Goal: Task Accomplishment & Management: Manage account settings

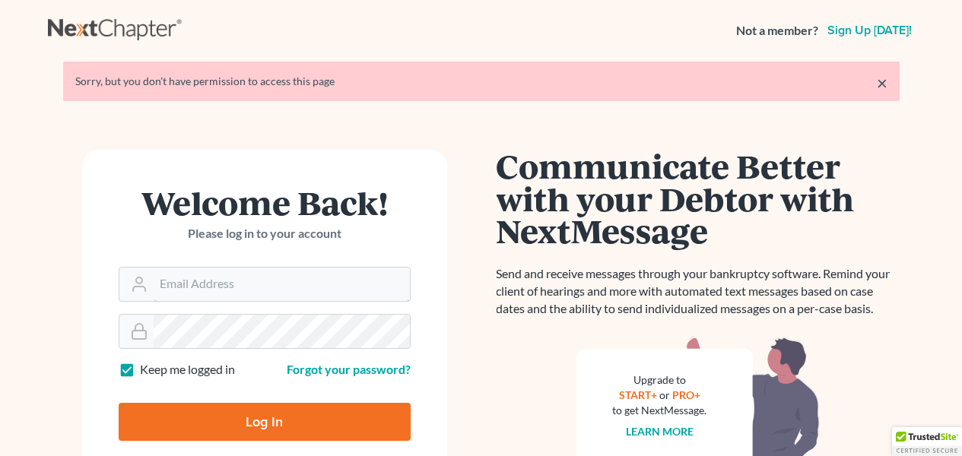
type input "[EMAIL_ADDRESS][DOMAIN_NAME]"
click at [157, 415] on input "Log In" at bounding box center [265, 422] width 292 height 38
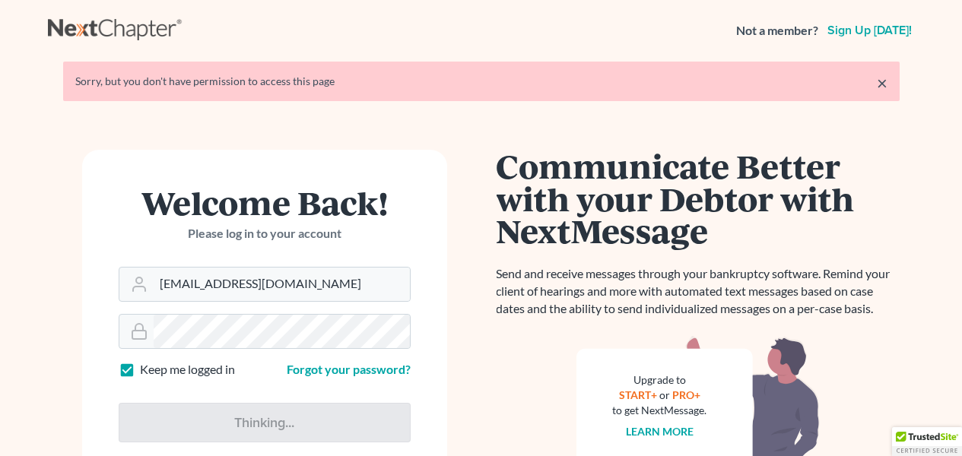
type input "Thinking..."
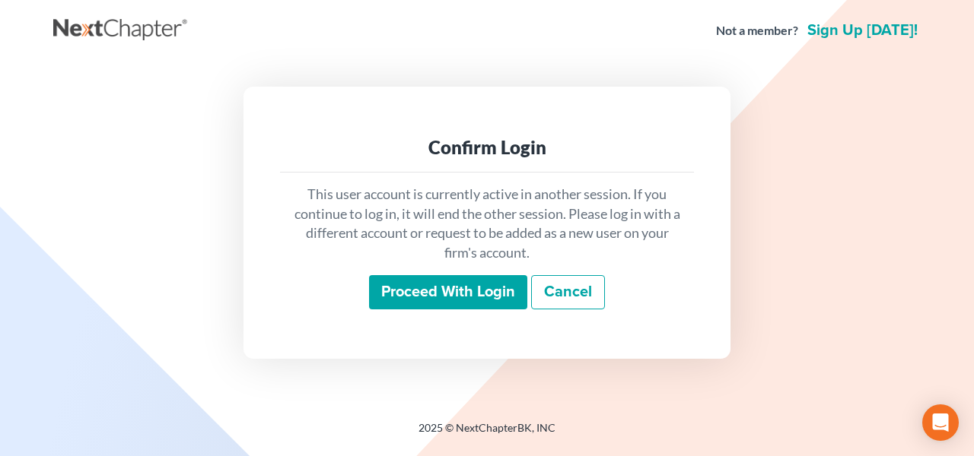
click at [408, 308] on input "Proceed with login" at bounding box center [448, 292] width 158 height 35
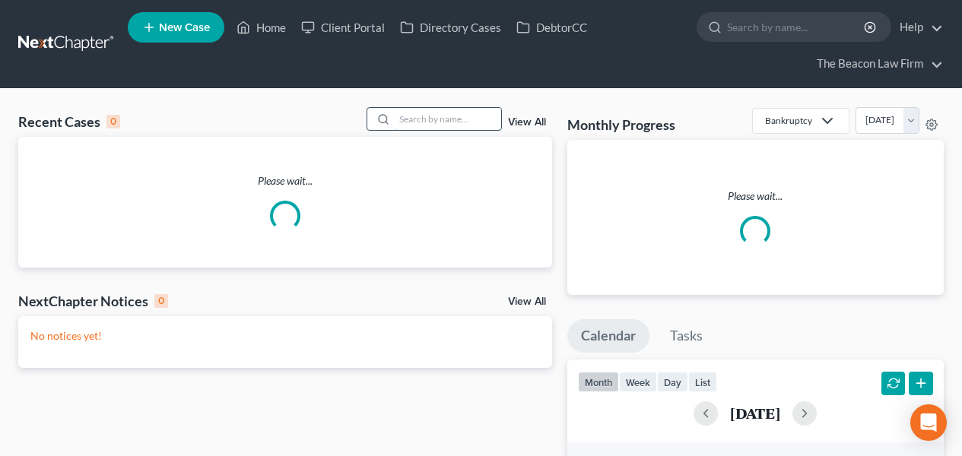
drag, startPoint x: 402, startPoint y: 121, endPoint x: 427, endPoint y: 119, distance: 25.2
click at [403, 121] on input "search" at bounding box center [448, 119] width 106 height 22
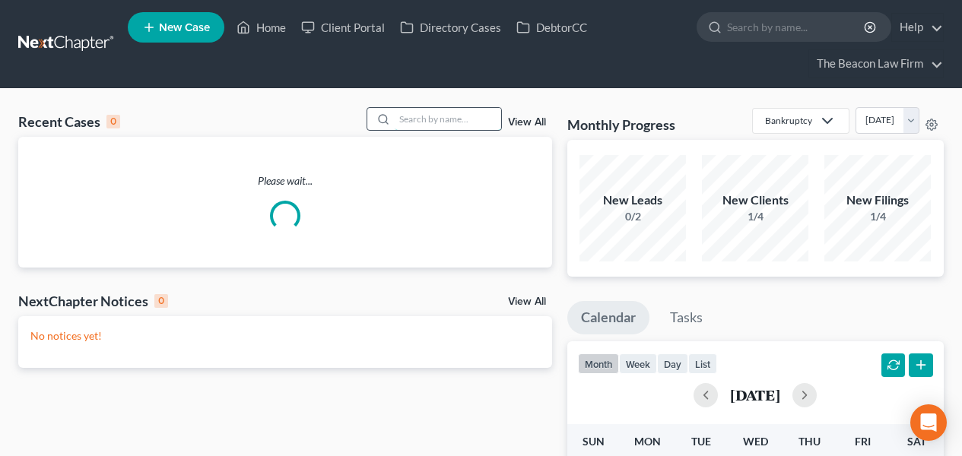
click at [427, 119] on input "search" at bounding box center [448, 119] width 106 height 22
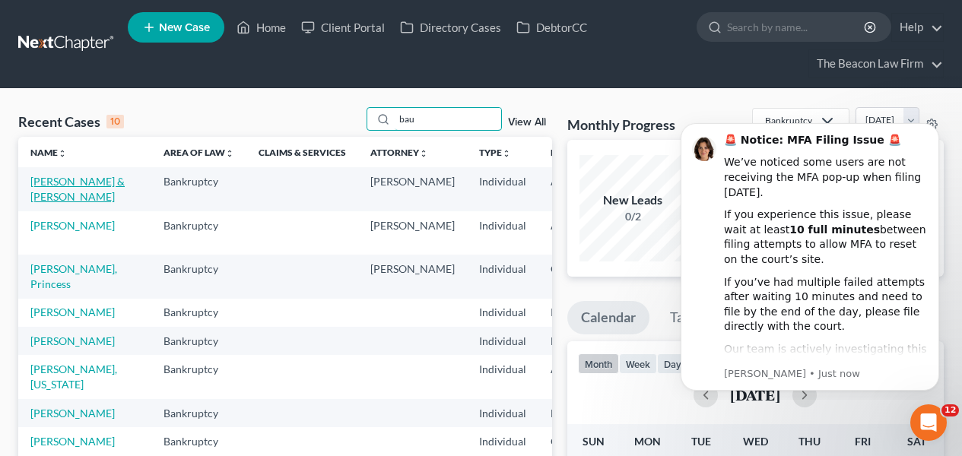
type input "bau"
click at [55, 194] on link "[PERSON_NAME] & [PERSON_NAME]" at bounding box center [77, 189] width 94 height 28
select select "2"
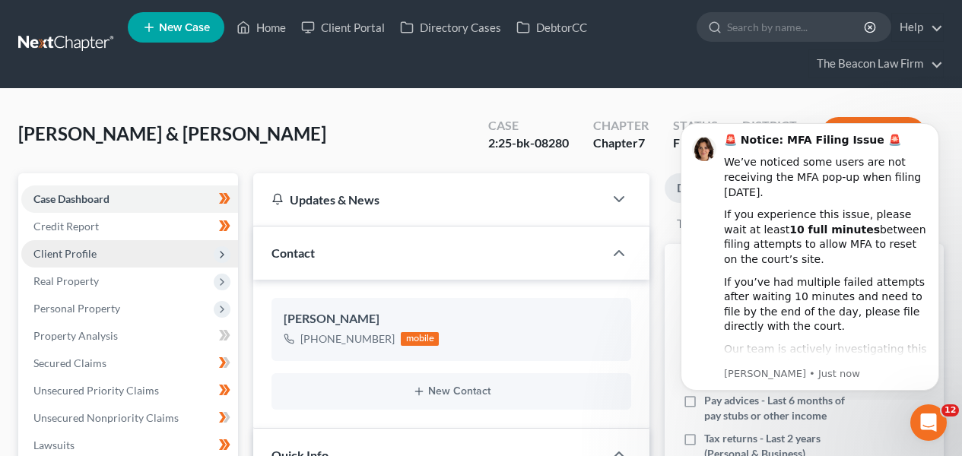
scroll to position [406, 0]
click at [115, 246] on span "Client Profile" at bounding box center [129, 253] width 217 height 27
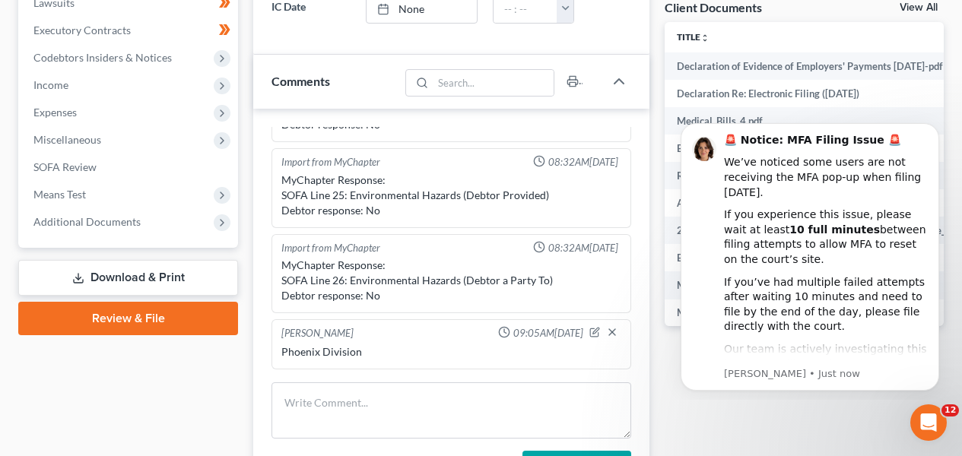
scroll to position [656, 0]
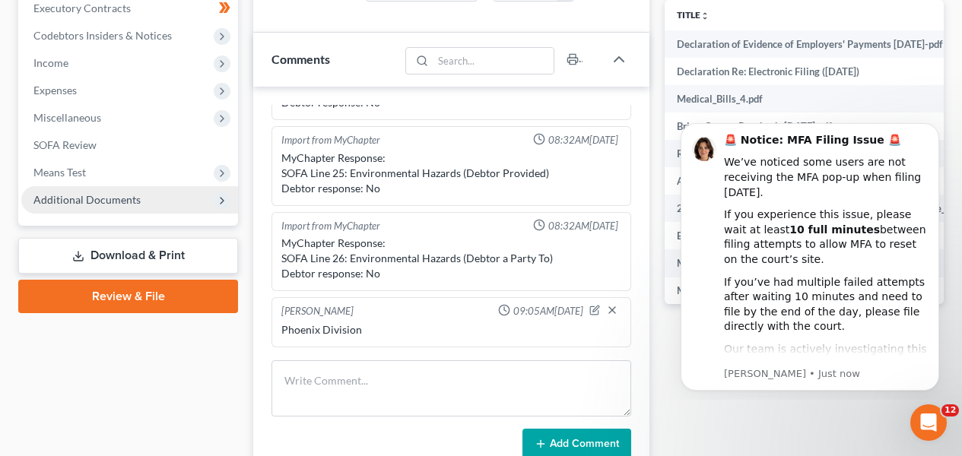
click at [132, 202] on span "Additional Documents" at bounding box center [86, 199] width 107 height 13
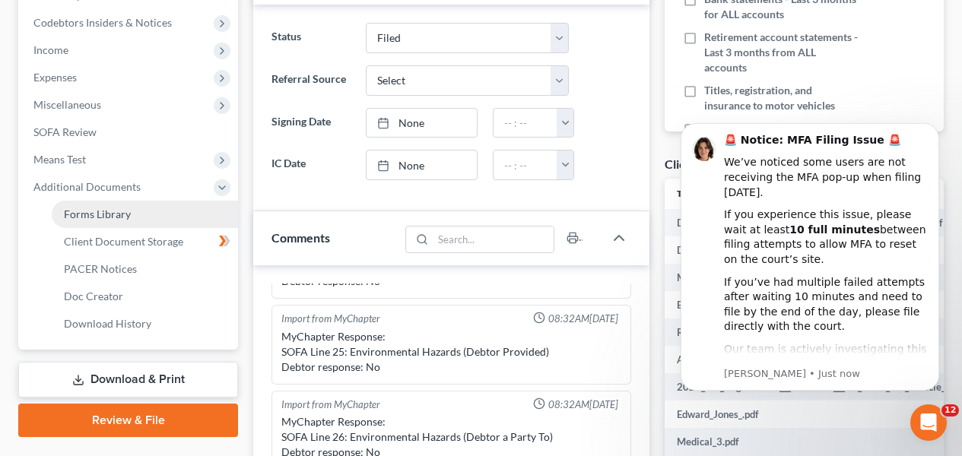
scroll to position [465, 0]
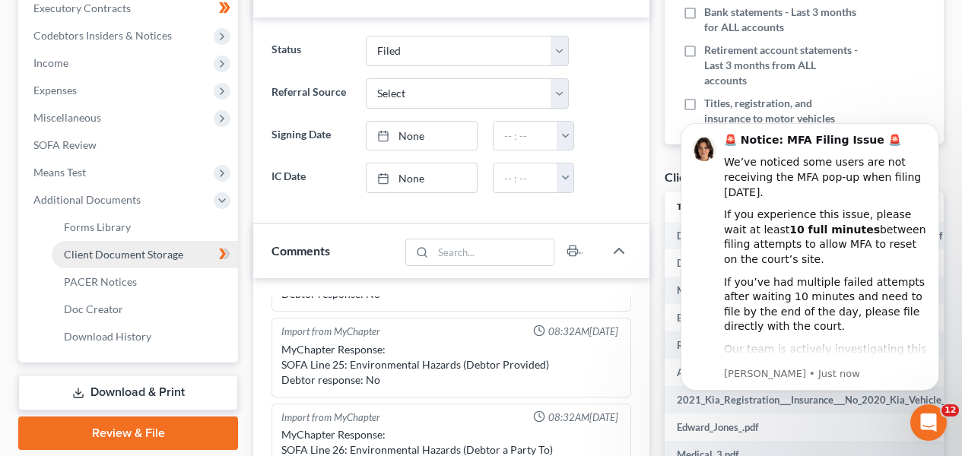
click at [119, 257] on span "Client Document Storage" at bounding box center [123, 254] width 119 height 13
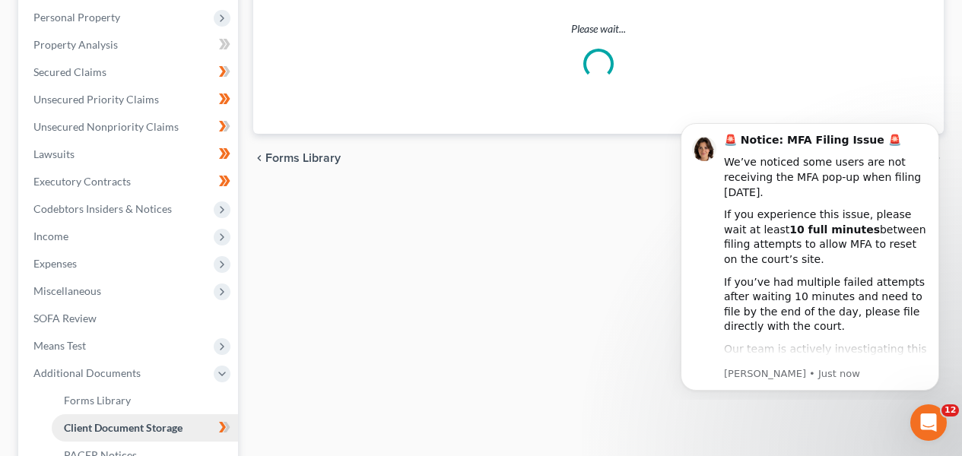
scroll to position [140, 0]
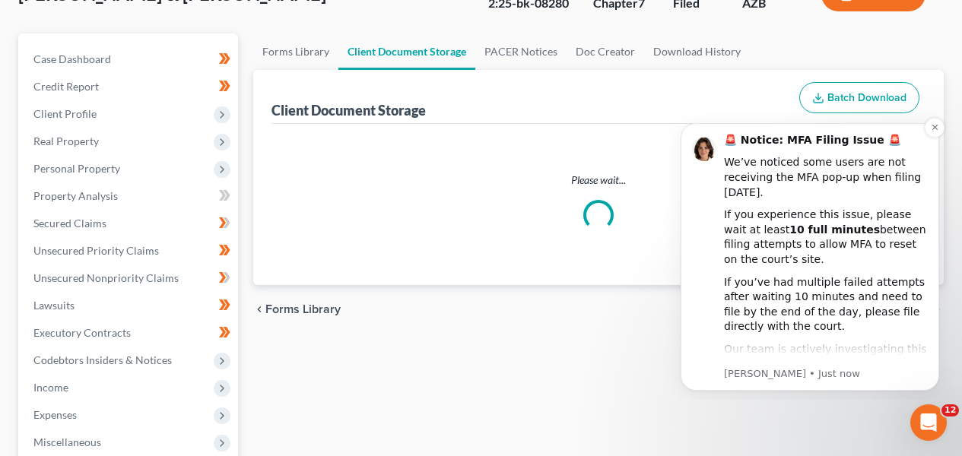
select select "14"
select select "18"
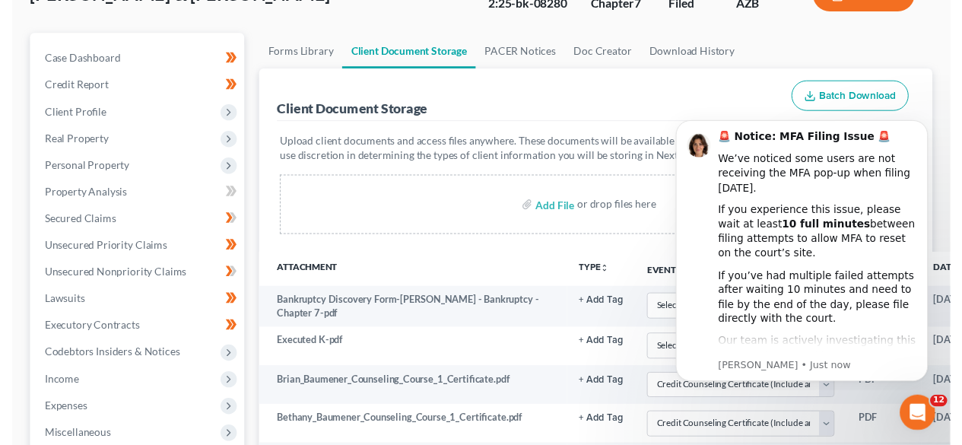
scroll to position [0, 0]
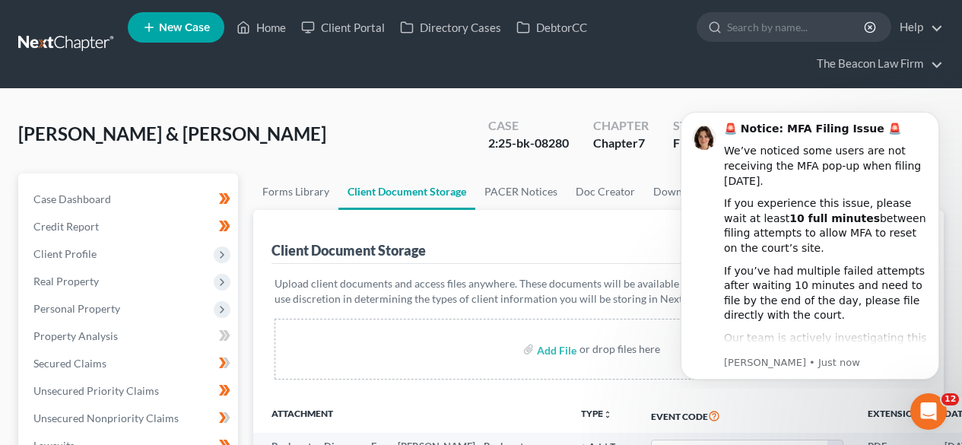
click at [865, 396] on div "Upload client documents and access files anywhere. These documents will be avai…" at bounding box center [599, 331] width 654 height 134
click at [912, 415] on div "Open Intercom Messenger" at bounding box center [926, 409] width 50 height 50
